Goal: Book appointment/travel/reservation

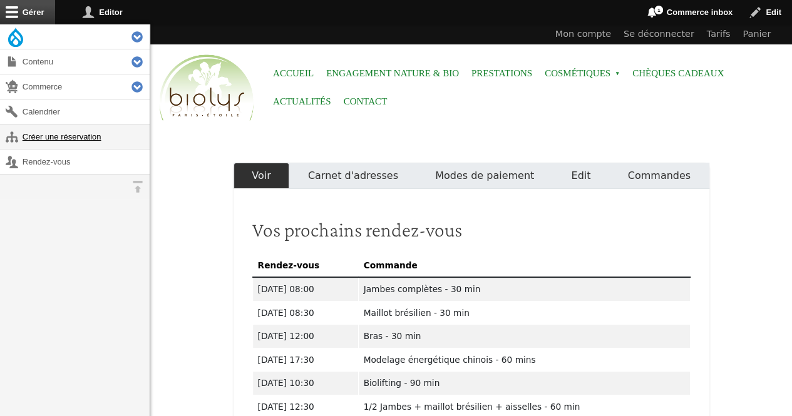
click at [95, 137] on link "Créer une réservation" at bounding box center [75, 137] width 150 height 24
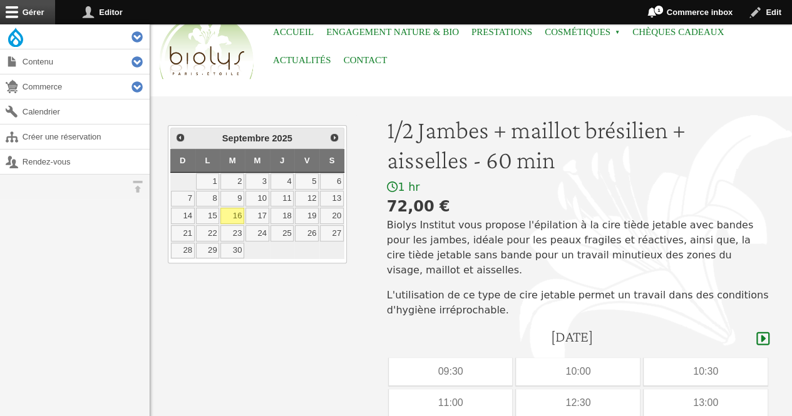
scroll to position [43, 0]
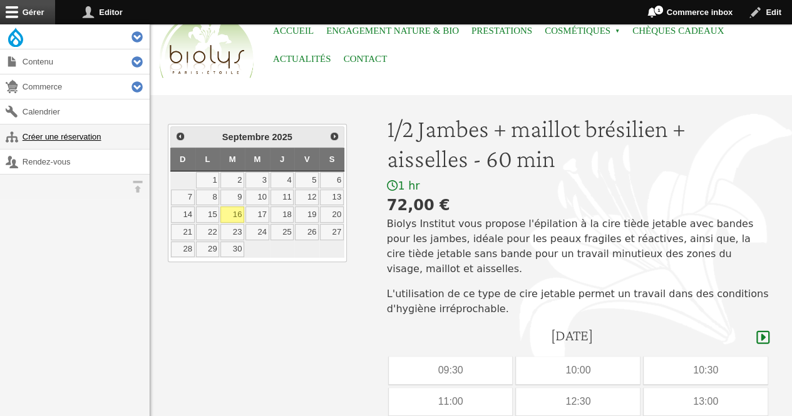
click at [75, 131] on link "Créer une réservation" at bounding box center [75, 137] width 150 height 24
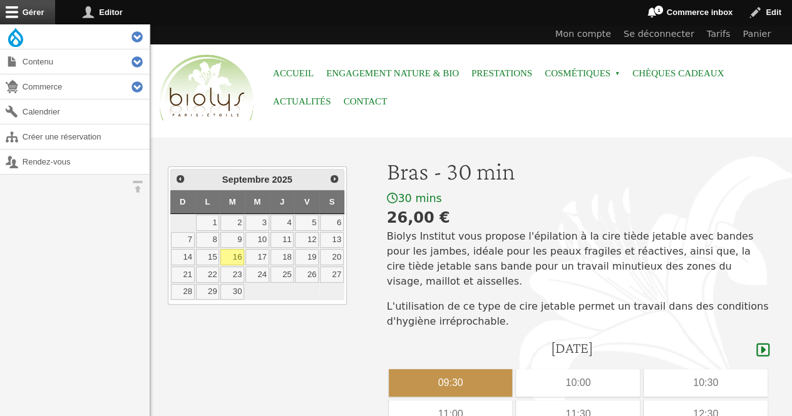
click at [465, 369] on div "09:30" at bounding box center [451, 383] width 124 height 28
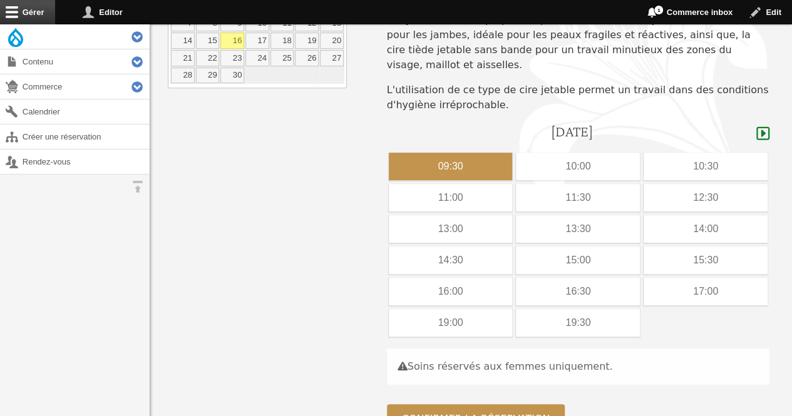
scroll to position [218, 0]
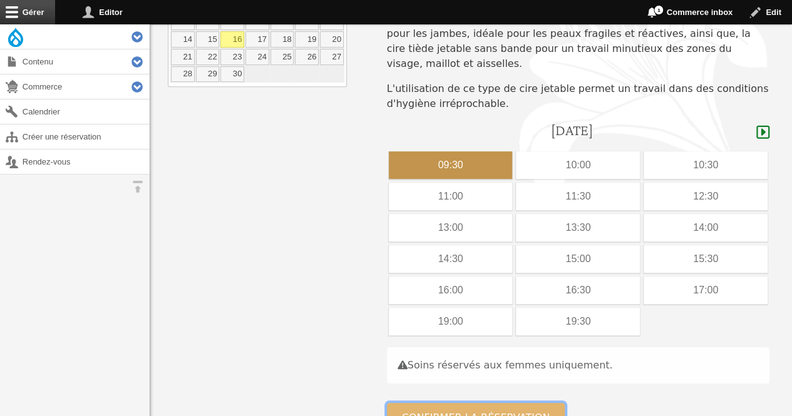
click at [522, 403] on button "Confirmer la réservation" at bounding box center [476, 418] width 178 height 30
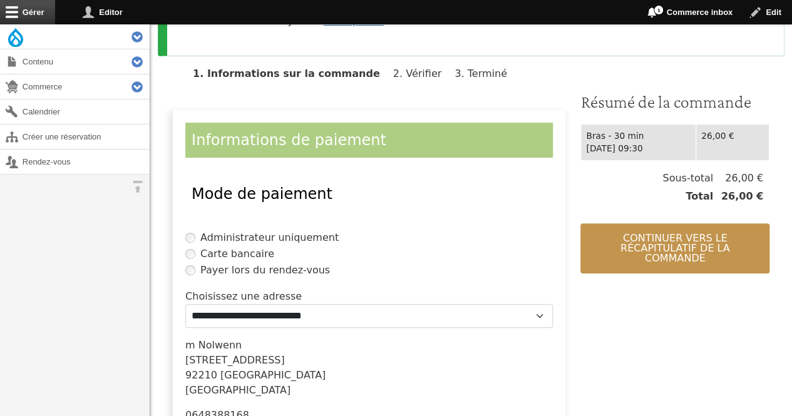
scroll to position [257, 0]
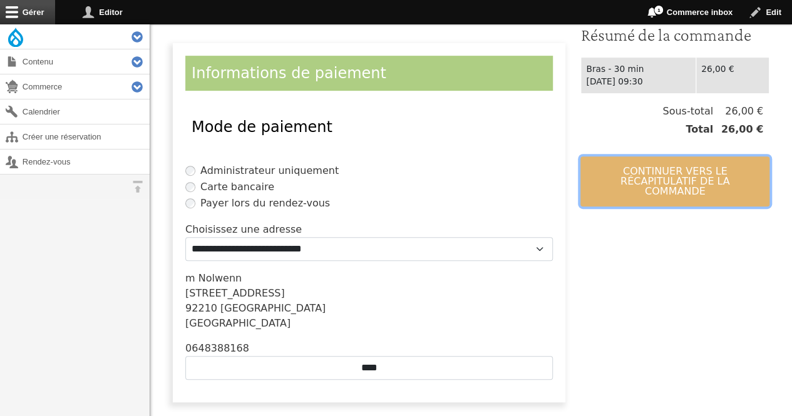
click at [685, 168] on button "Continuer vers le récapitulatif de la commande" at bounding box center [674, 182] width 189 height 50
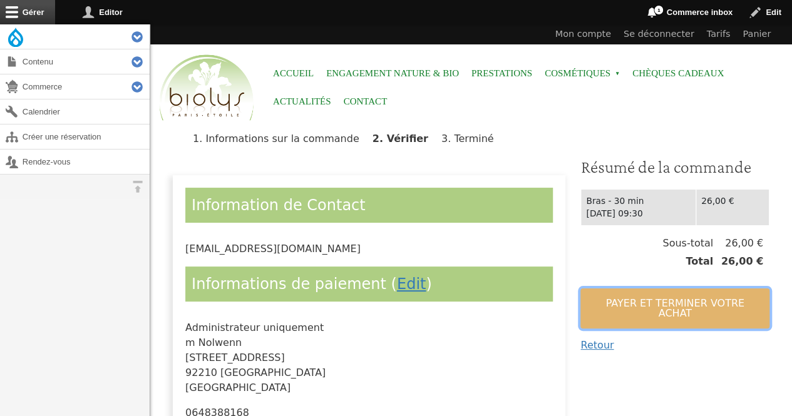
click at [637, 299] on button "Payer et terminer votre achat" at bounding box center [674, 309] width 189 height 40
